Goal: Task Accomplishment & Management: Use online tool/utility

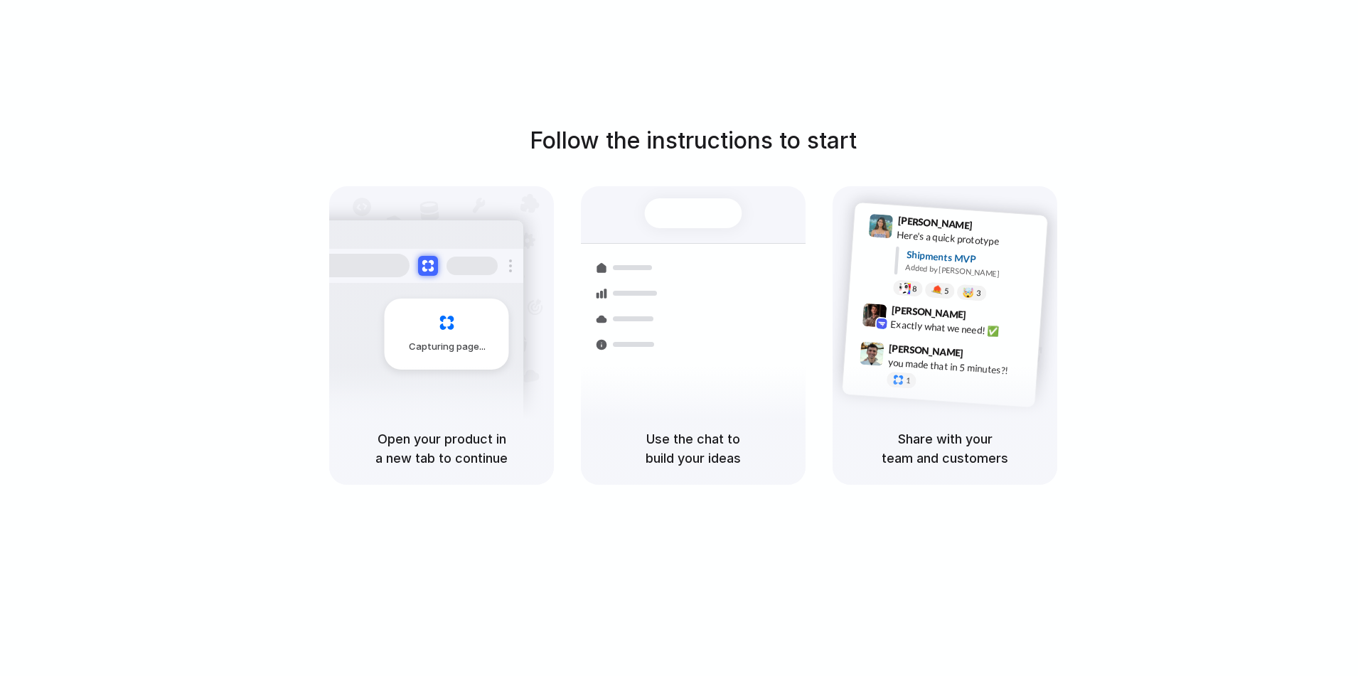
drag, startPoint x: 616, startPoint y: 123, endPoint x: 546, endPoint y: 123, distance: 70.4
click at [616, 124] on h1 "Follow the instructions to start" at bounding box center [693, 141] width 327 height 34
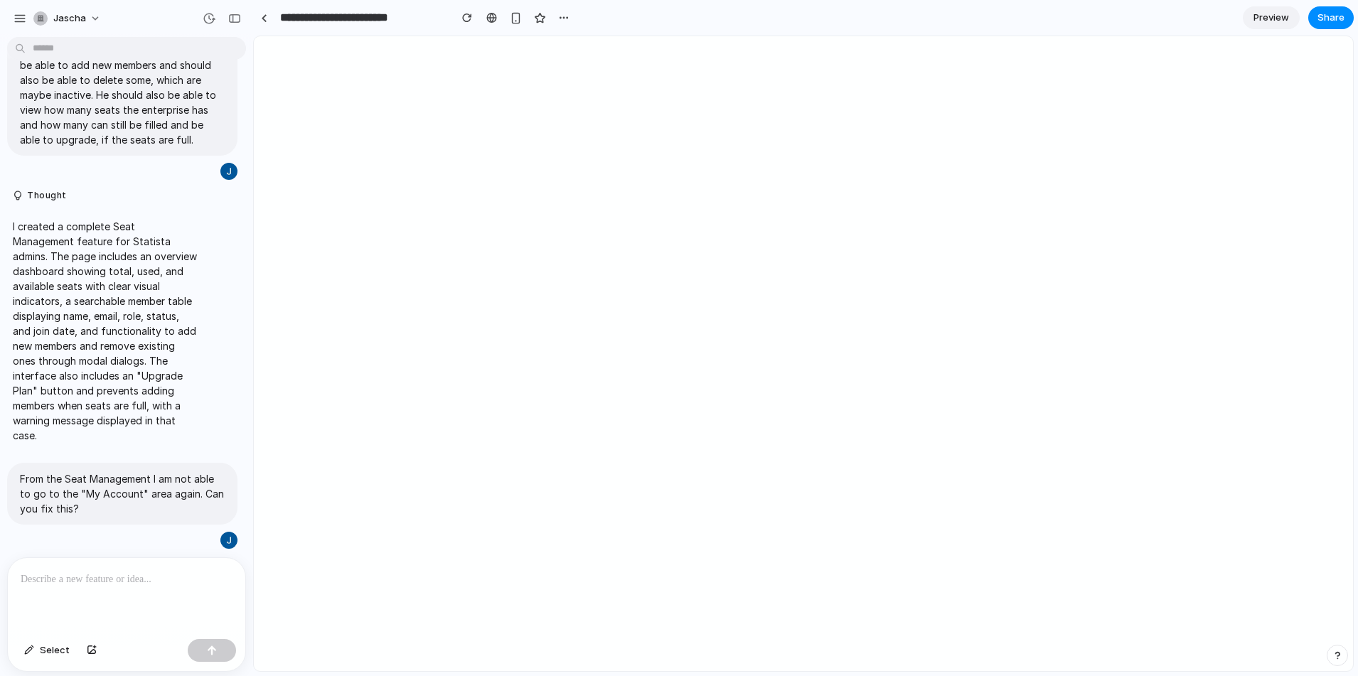
scroll to position [262, 0]
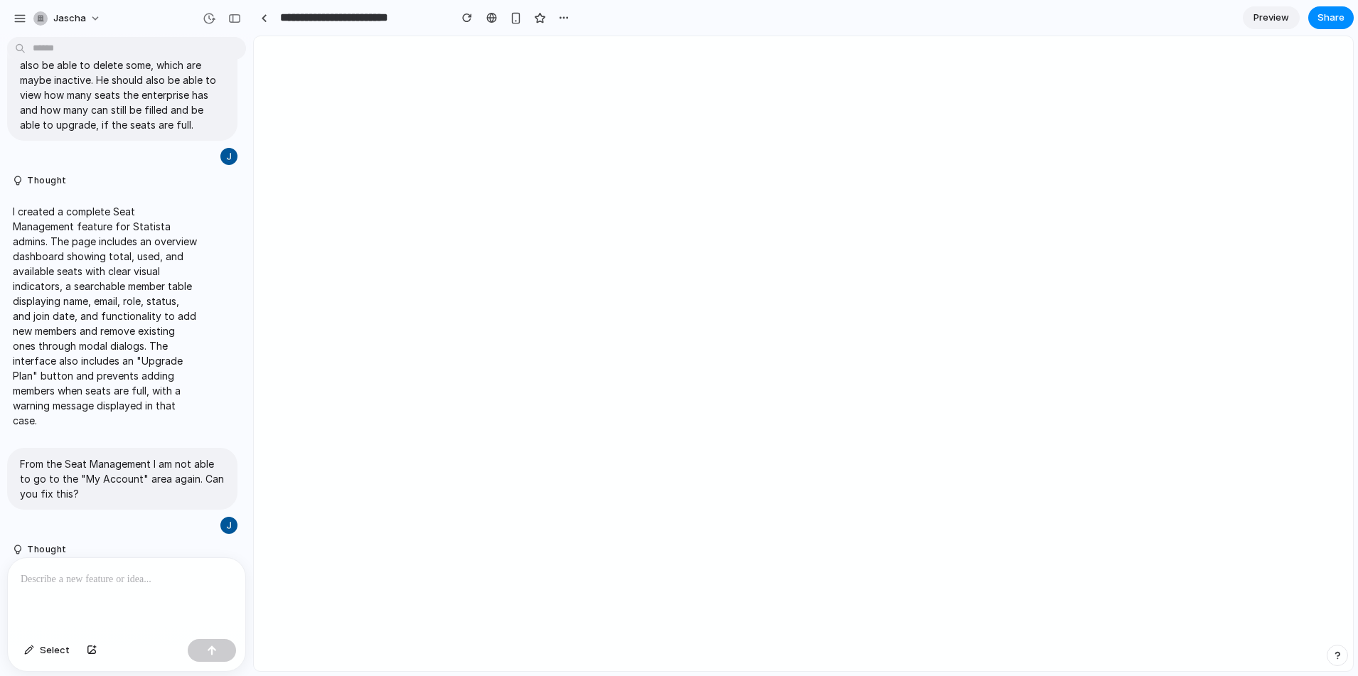
drag, startPoint x: 316, startPoint y: 191, endPoint x: 245, endPoint y: 190, distance: 71.8
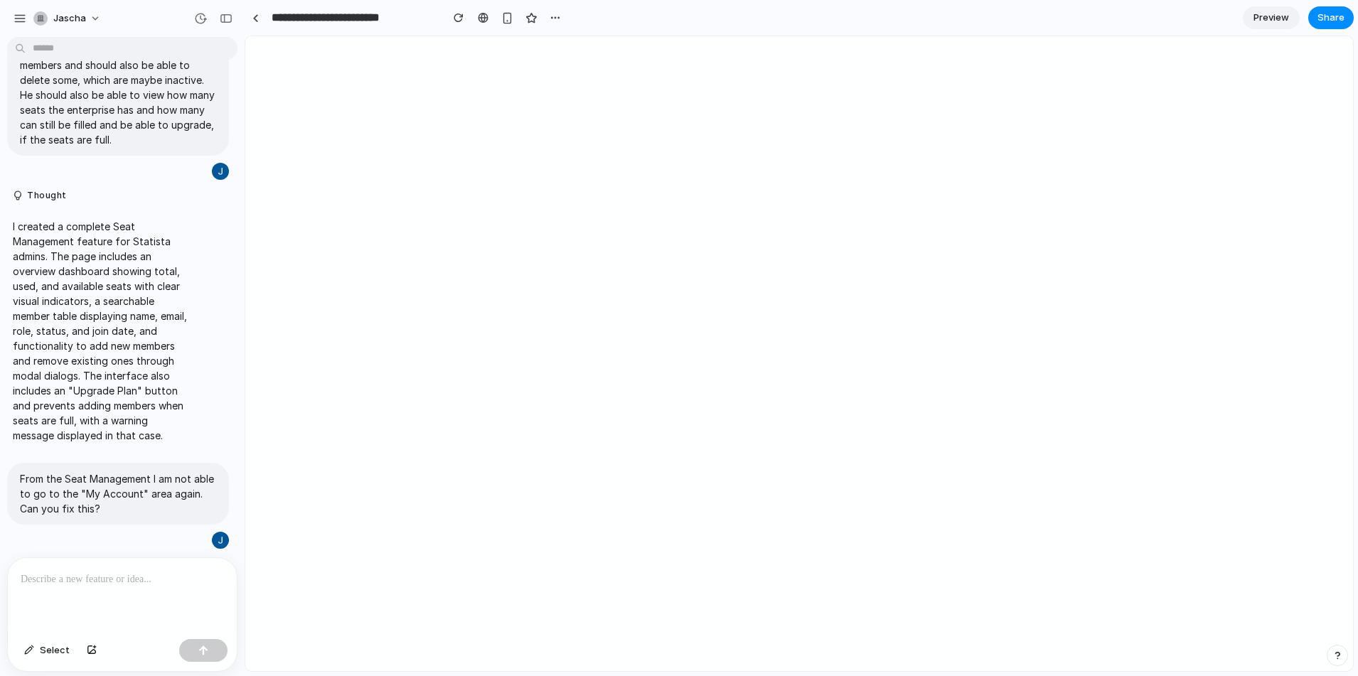
scroll to position [0, 0]
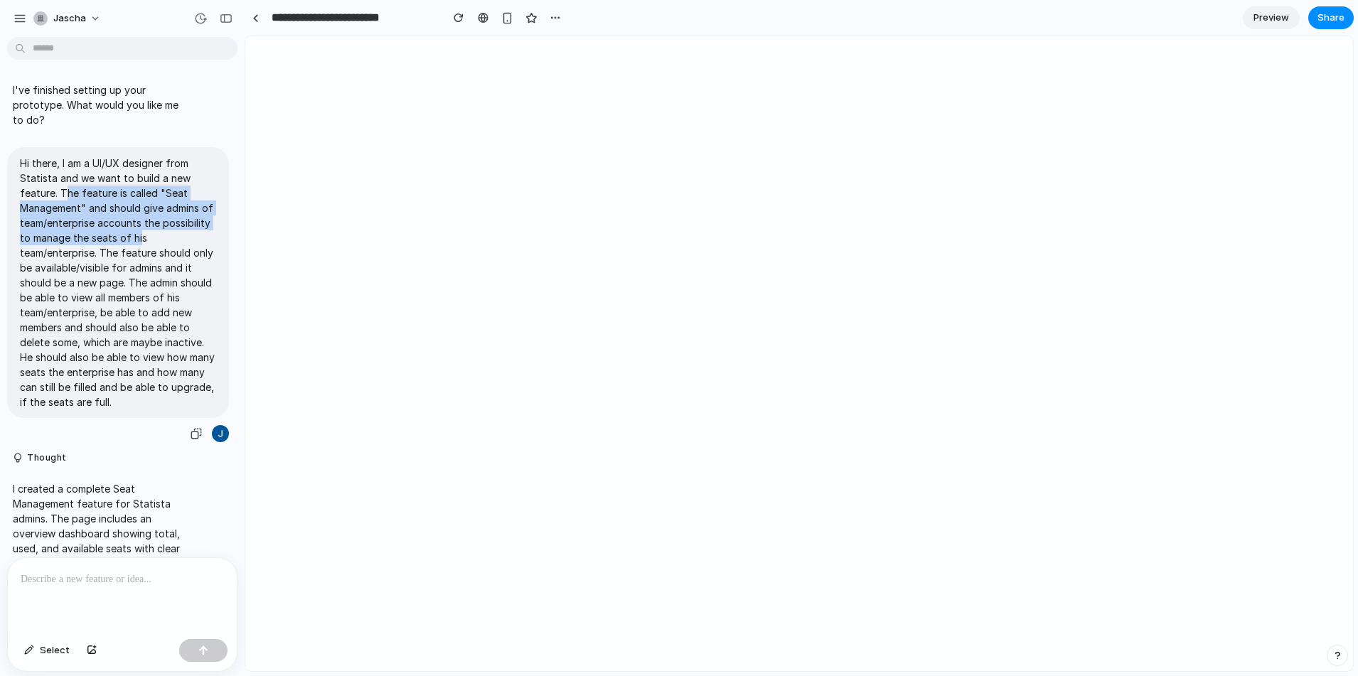
drag, startPoint x: 133, startPoint y: 201, endPoint x: 141, endPoint y: 238, distance: 38.5
click at [141, 238] on p "Hi there, I am a UI/UX designer from Statista and we want to build a new featur…" at bounding box center [118, 283] width 196 height 254
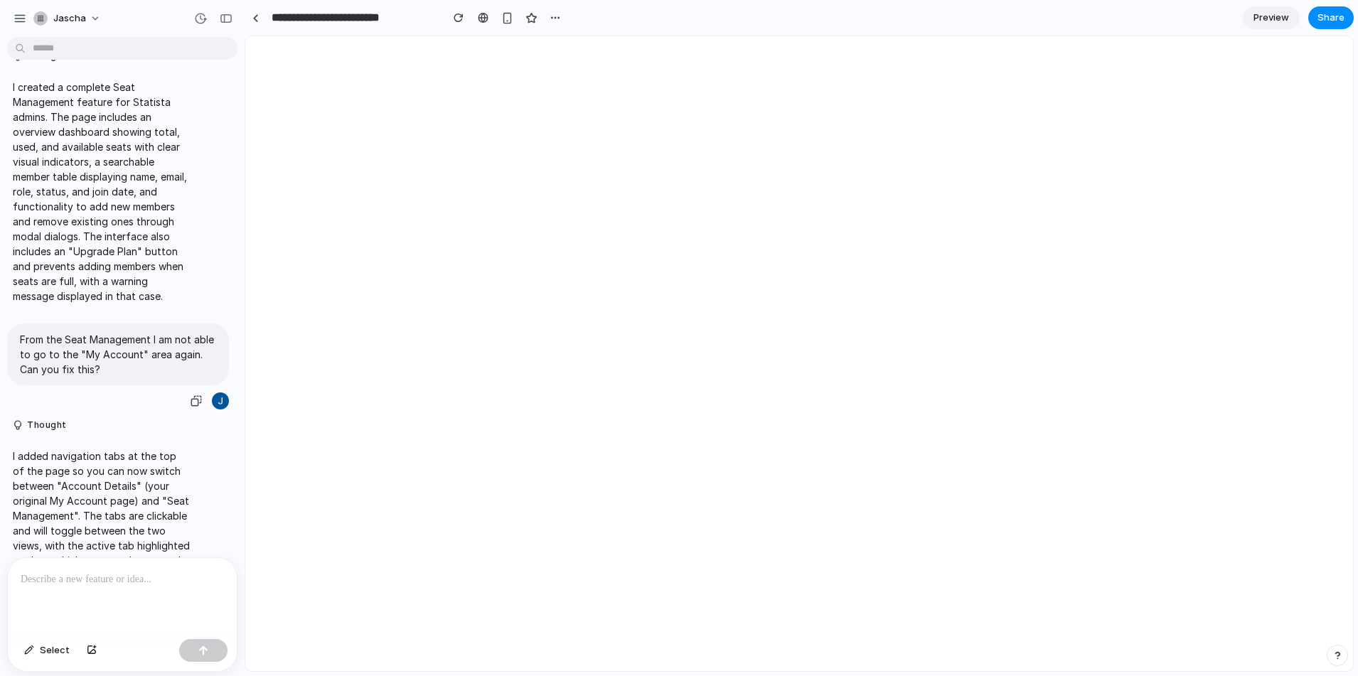
scroll to position [442, 0]
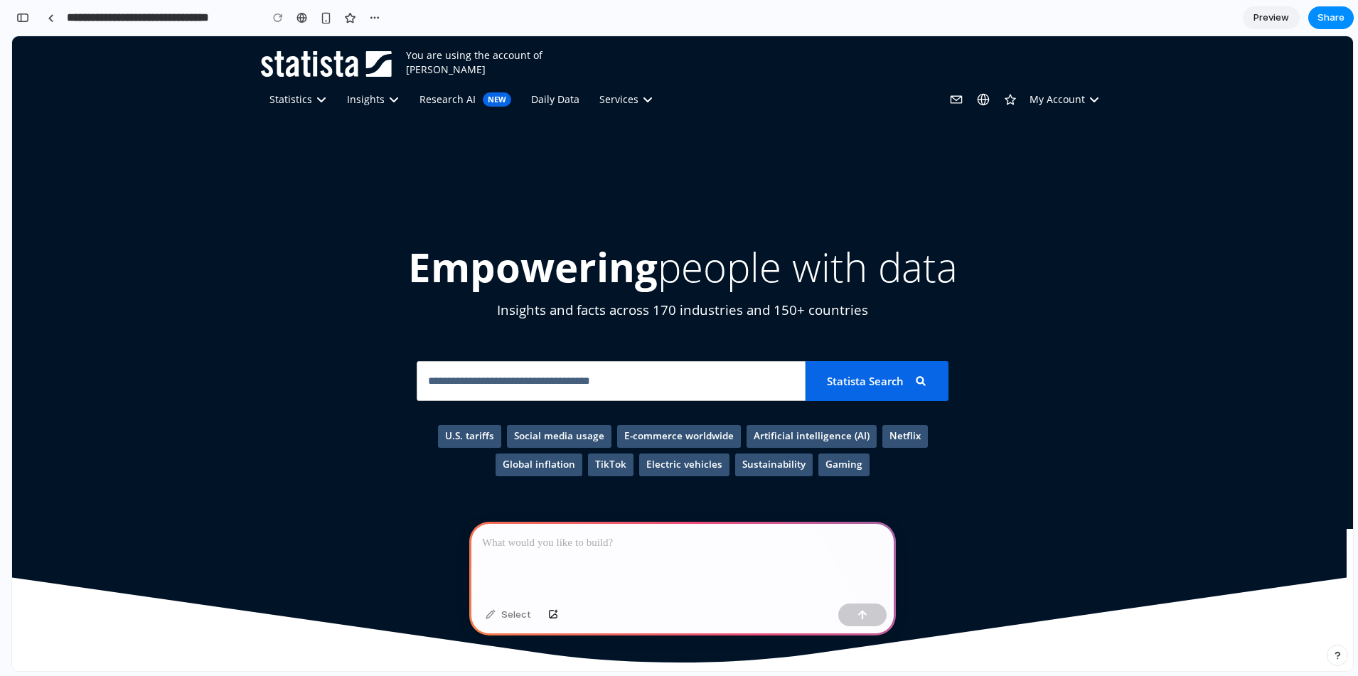
click at [626, 550] on p at bounding box center [682, 543] width 401 height 17
click at [855, 614] on button "button" at bounding box center [862, 615] width 48 height 23
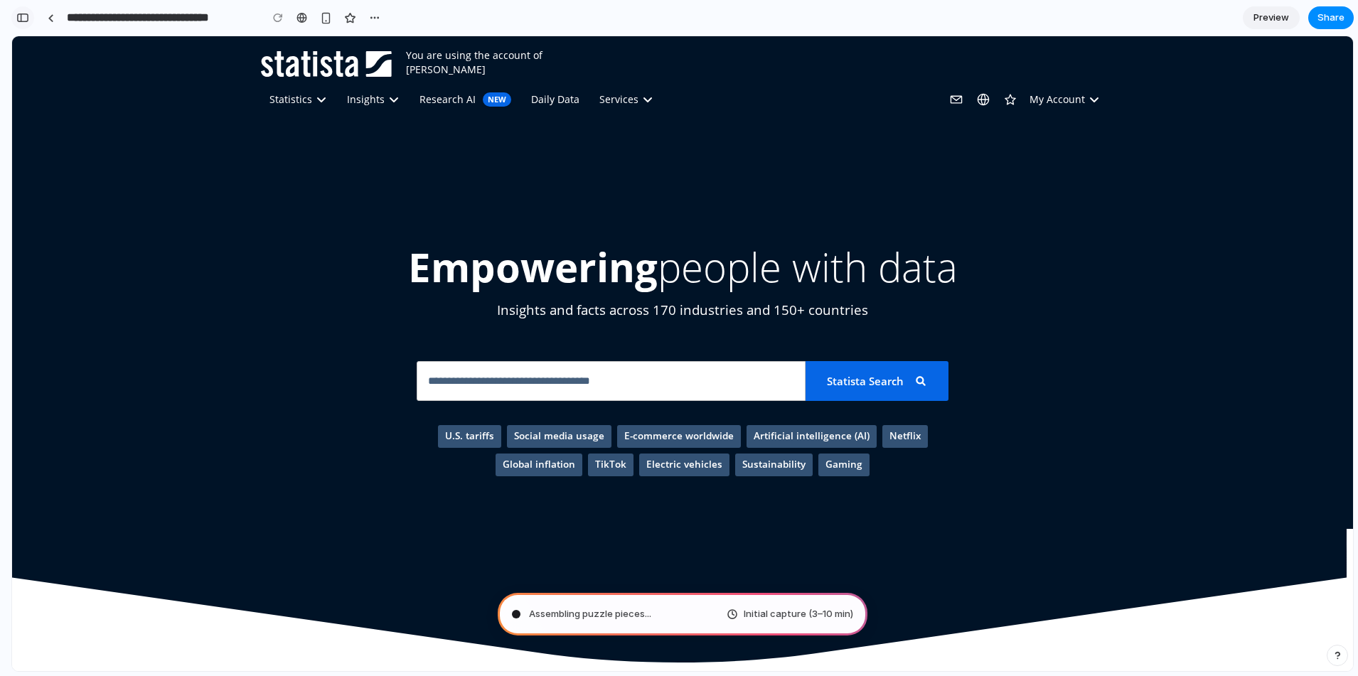
click at [23, 18] on div "button" at bounding box center [22, 18] width 13 height 10
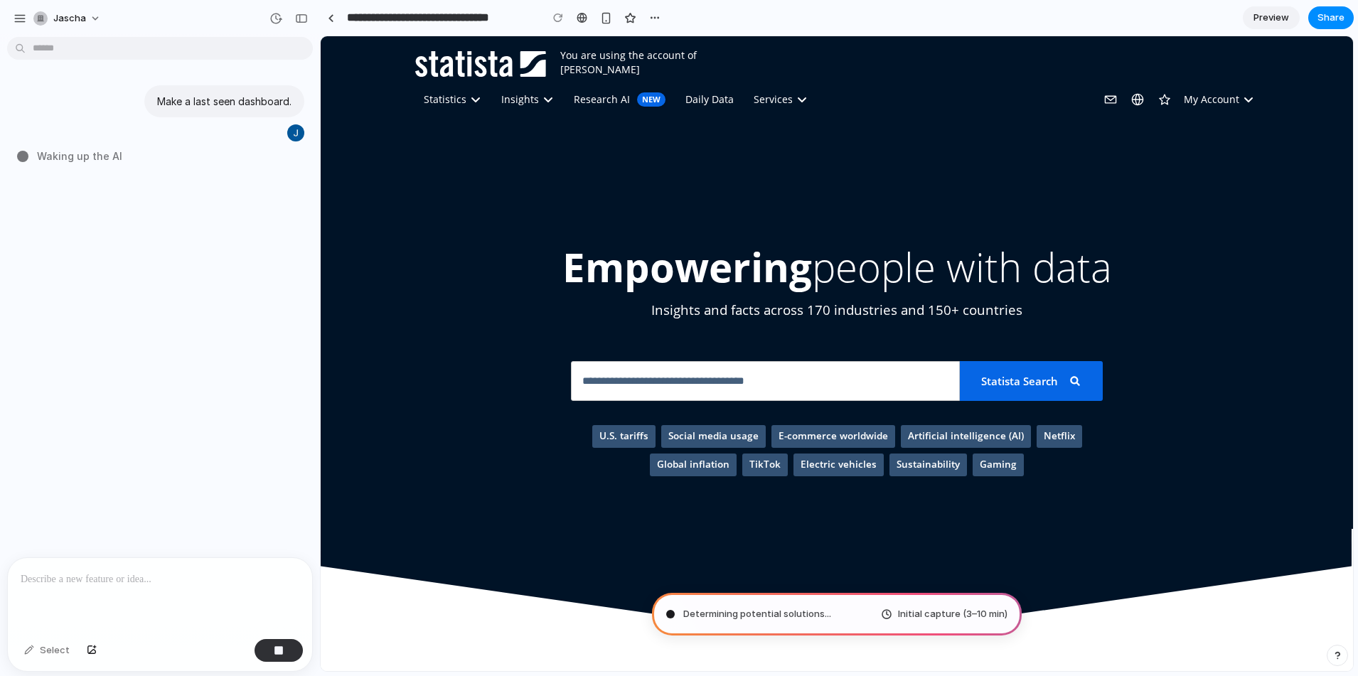
click at [53, 190] on div "Make a last seen dashboard. Waking up the AI" at bounding box center [155, 300] width 311 height 515
type input "**********"
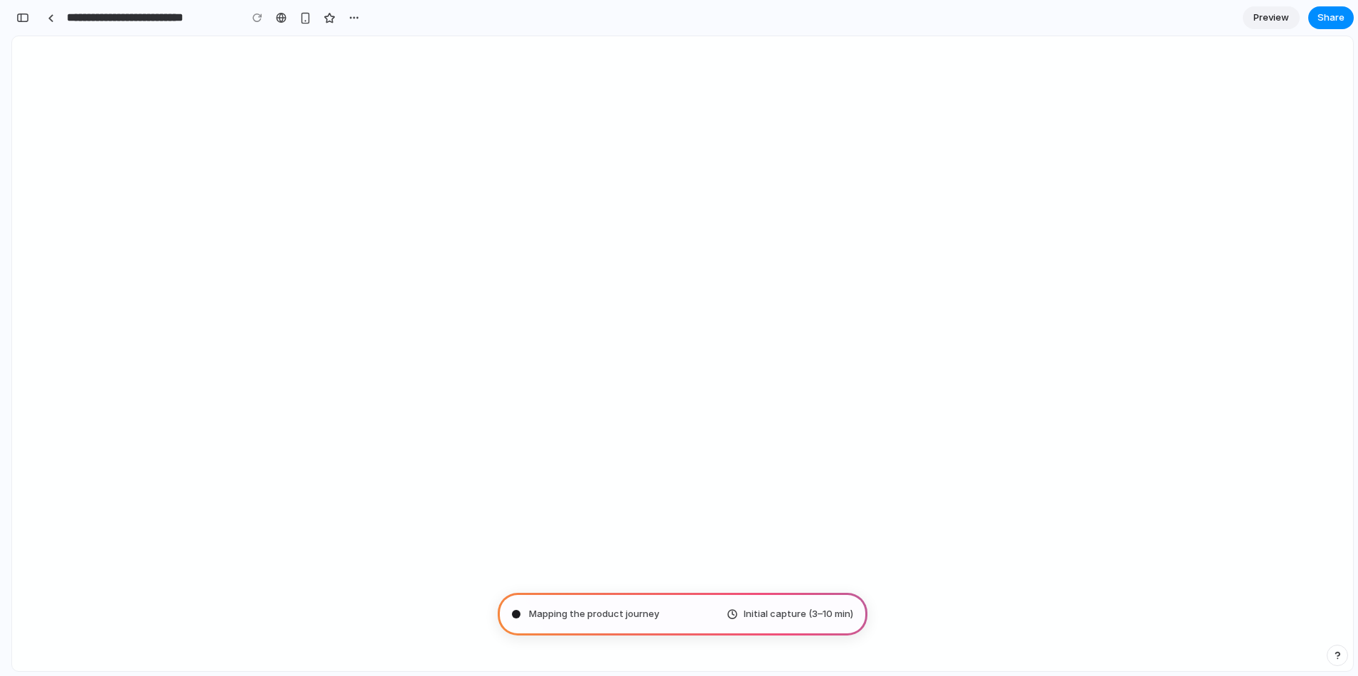
scroll to position [242, 0]
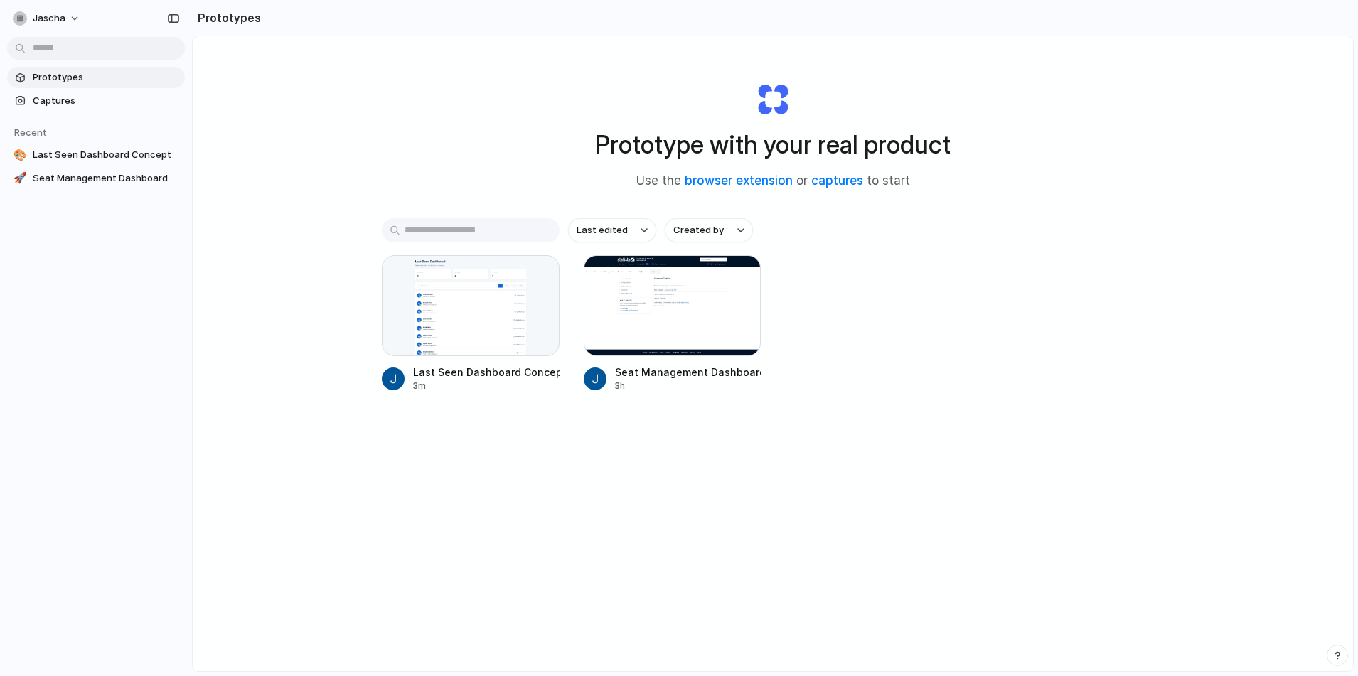
click at [845, 151] on h1 "Prototype with your real product" at bounding box center [773, 145] width 356 height 38
click at [926, 140] on h1 "Prototype with your real product" at bounding box center [773, 145] width 356 height 38
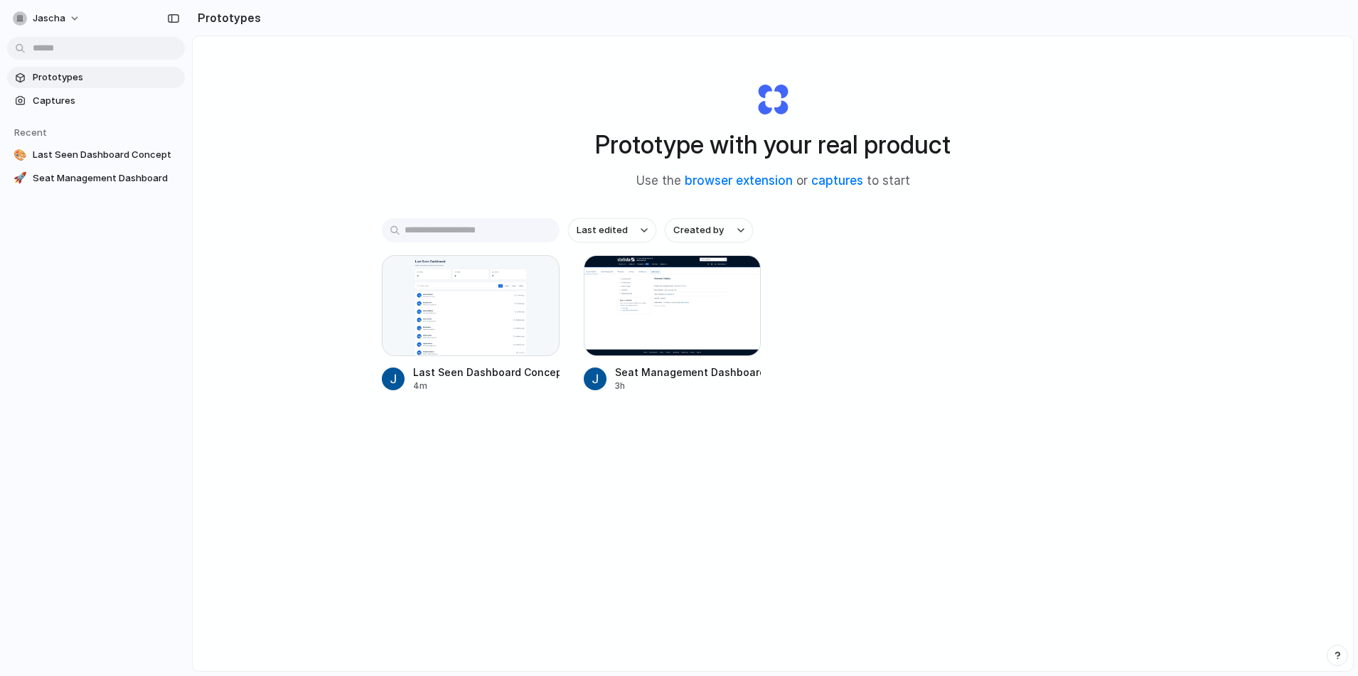
click at [889, 139] on h1 "Prototype with your real product" at bounding box center [773, 145] width 356 height 38
drag, startPoint x: 645, startPoint y: 139, endPoint x: 835, endPoint y: 122, distance: 191.3
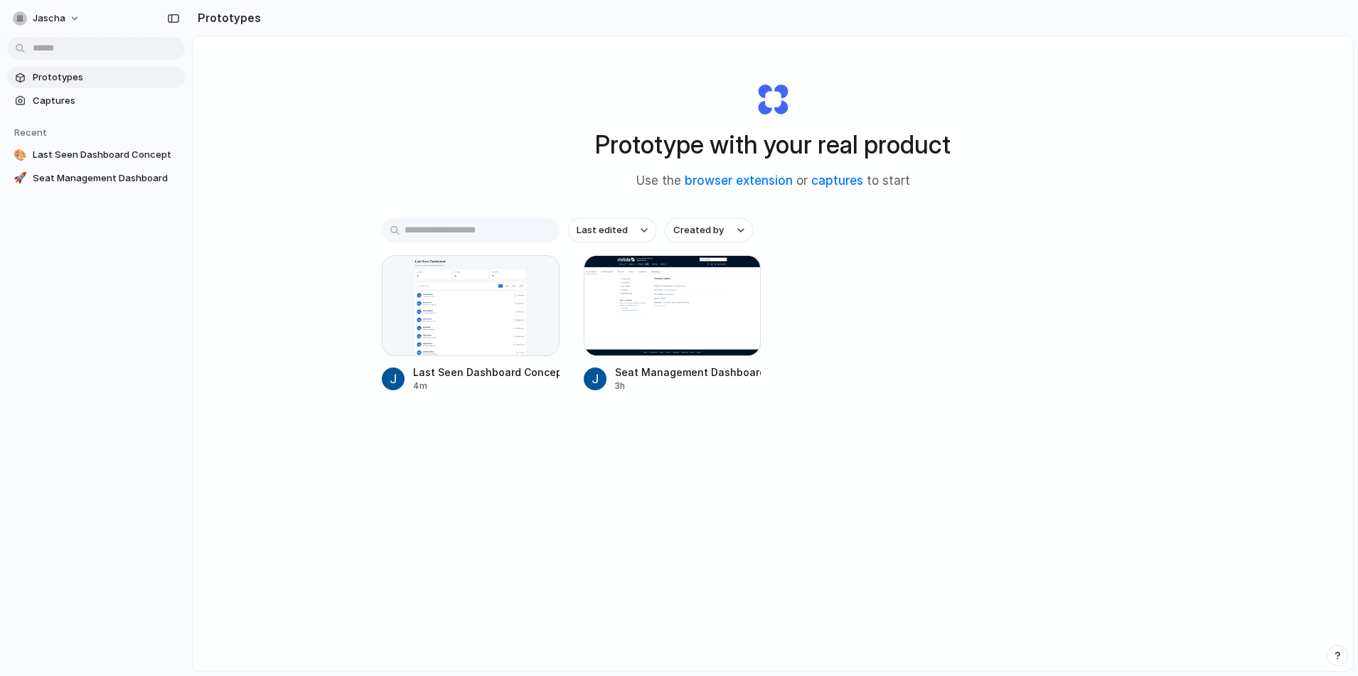
click at [971, 145] on div "Prototype with your real product Use the browser extension or captures to start" at bounding box center [772, 130] width 569 height 154
